Goal: Task Accomplishment & Management: Use online tool/utility

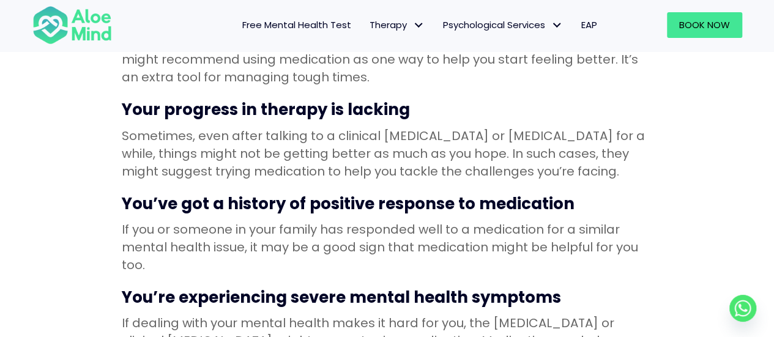
scroll to position [673, 0]
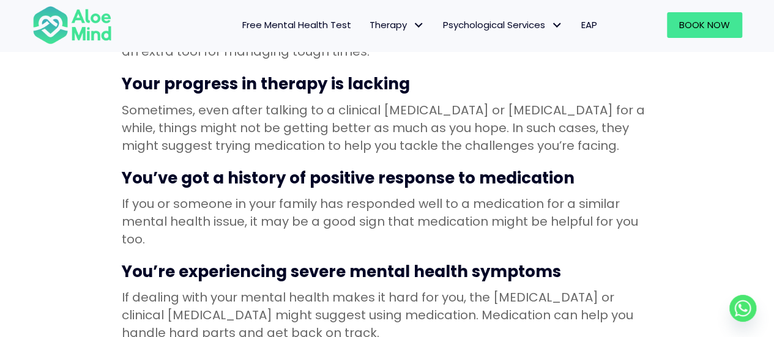
click at [293, 24] on span "Free Mental Health Test" at bounding box center [296, 24] width 109 height 13
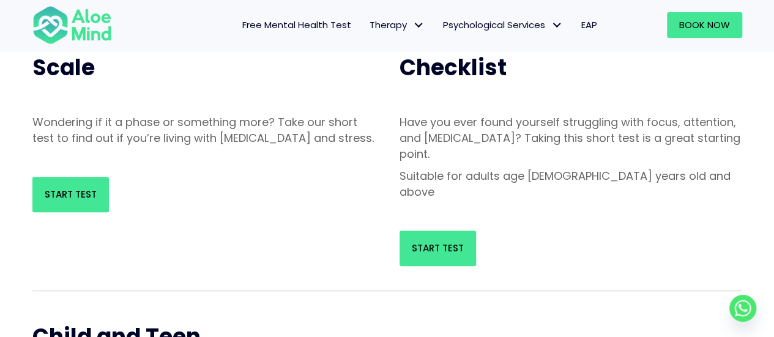
scroll to position [122, 0]
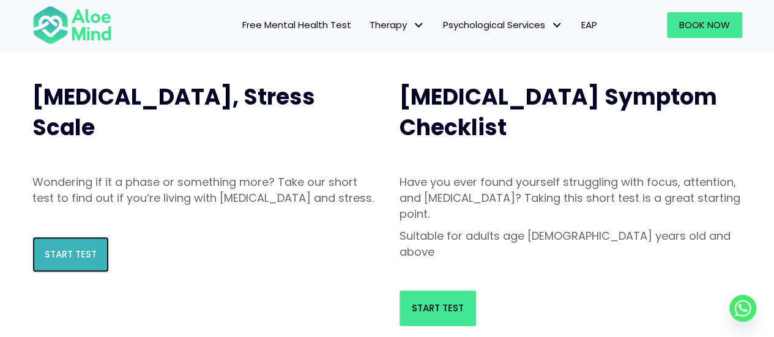
click at [58, 261] on span "Start Test" at bounding box center [71, 254] width 52 height 13
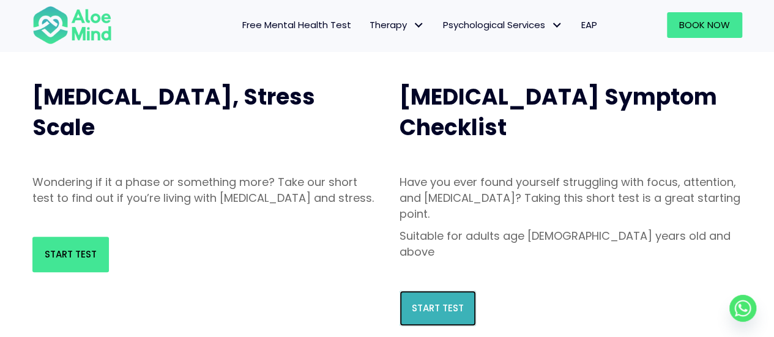
click at [422, 291] on link "Start Test" at bounding box center [438, 308] width 76 height 35
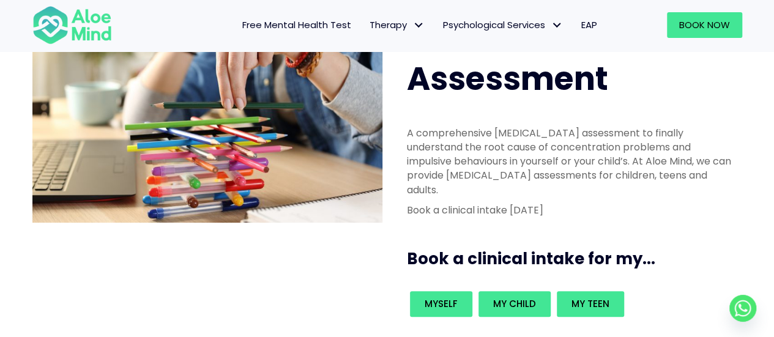
scroll to position [61, 0]
